Goal: Find specific page/section: Find specific page/section

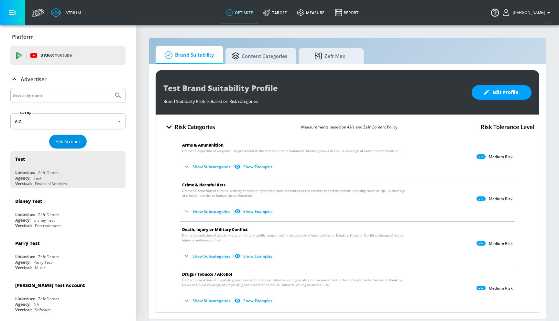
click at [60, 138] on span "Add Account" at bounding box center [68, 141] width 25 height 7
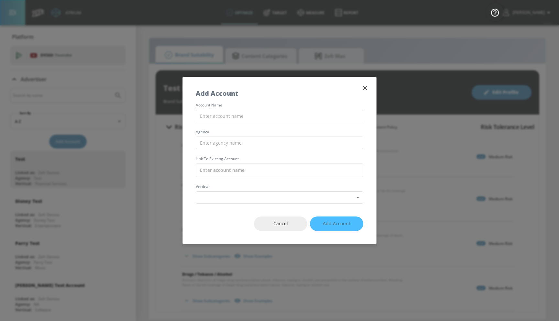
click at [239, 124] on div "account name agency Link to Existing Account vertical Select Vertical ​" at bounding box center [279, 153] width 193 height 100
click at [240, 119] on input "text" at bounding box center [279, 116] width 167 height 13
type input "Guillaume Test Account"
click at [280, 220] on span "Cancel" at bounding box center [280, 224] width 27 height 8
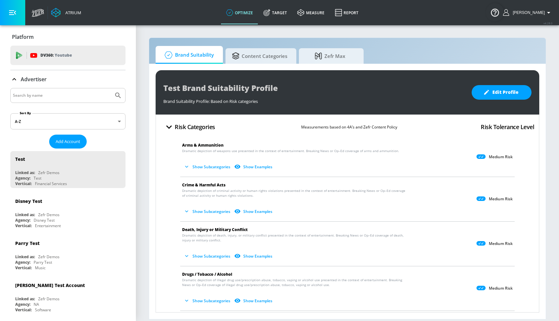
click at [58, 93] on input "Search by name" at bounding box center [62, 95] width 98 height 8
click at [111, 88] on button "Submit Search" at bounding box center [118, 95] width 14 height 14
drag, startPoint x: 43, startPoint y: 96, endPoint x: 0, endPoint y: 96, distance: 42.7
click at [111, 88] on button "Submit Search" at bounding box center [118, 95] width 14 height 14
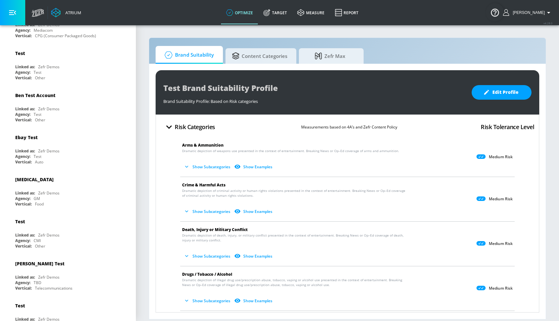
scroll to position [4144, 0]
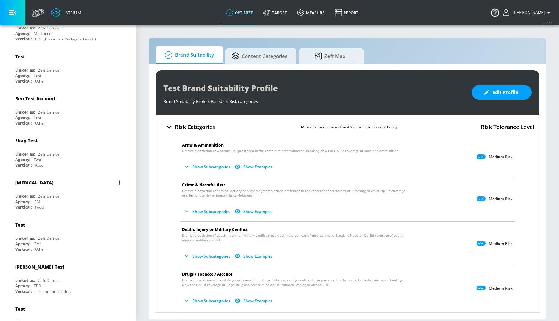
click at [67, 193] on div "Linked as: Zefr Demos" at bounding box center [69, 195] width 109 height 5
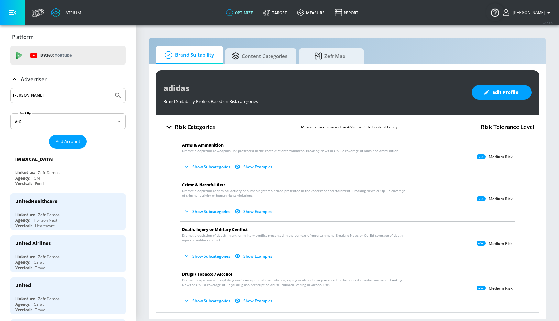
drag, startPoint x: 40, startPoint y: 98, endPoint x: 0, endPoint y: 99, distance: 40.4
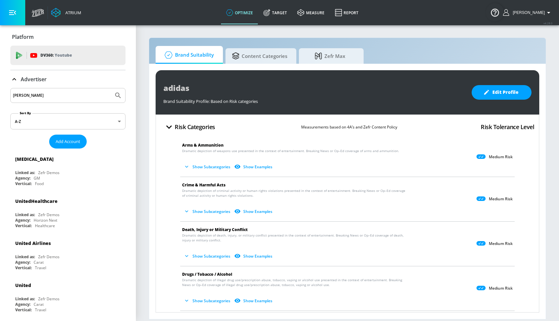
type input "mike"
click at [114, 92] on icon "Submit Search" at bounding box center [118, 96] width 8 height 8
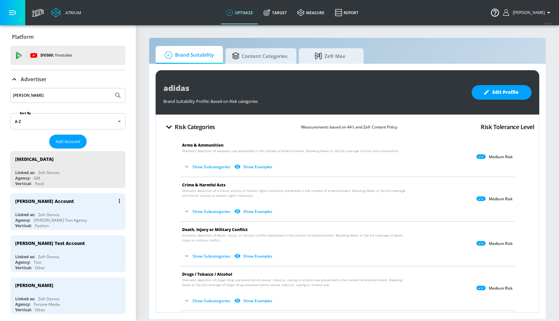
click at [74, 202] on div "Mike Test Account" at bounding box center [69, 201] width 109 height 16
